Goal: Navigation & Orientation: Find specific page/section

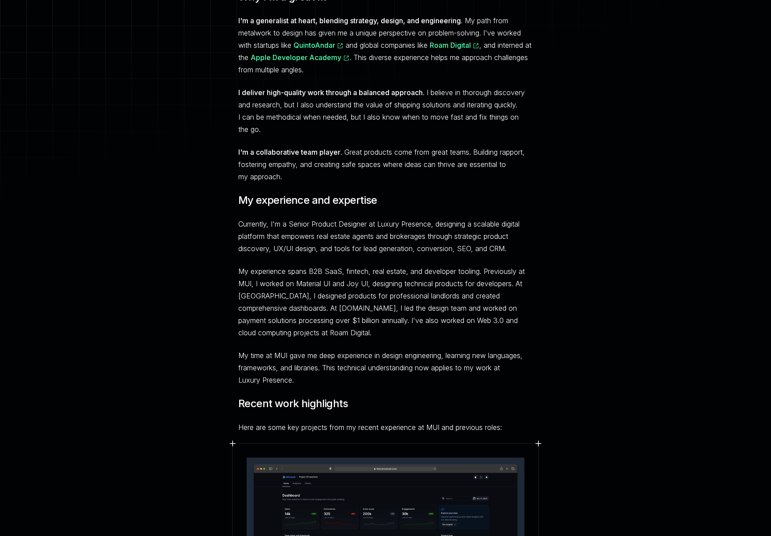
scroll to position [243, 0]
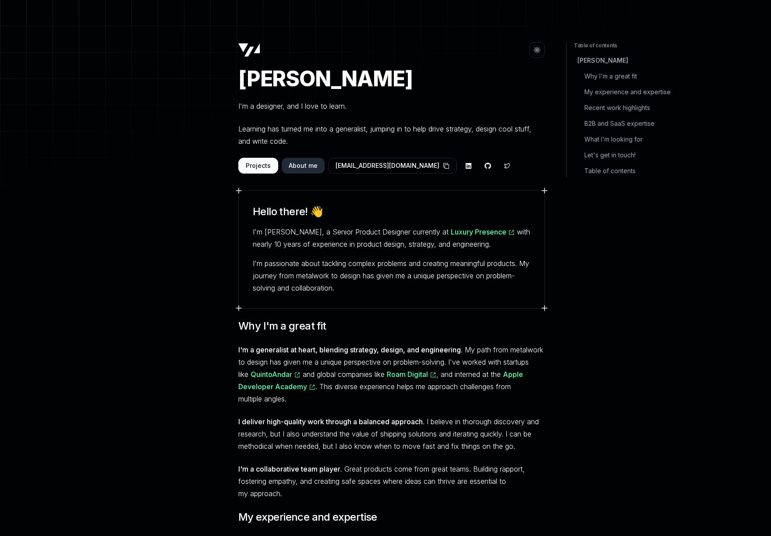
click at [252, 168] on button "Projects" at bounding box center [258, 166] width 40 height 16
click at [262, 166] on button "Projects" at bounding box center [258, 166] width 40 height 16
